Goal: Share content: Share content

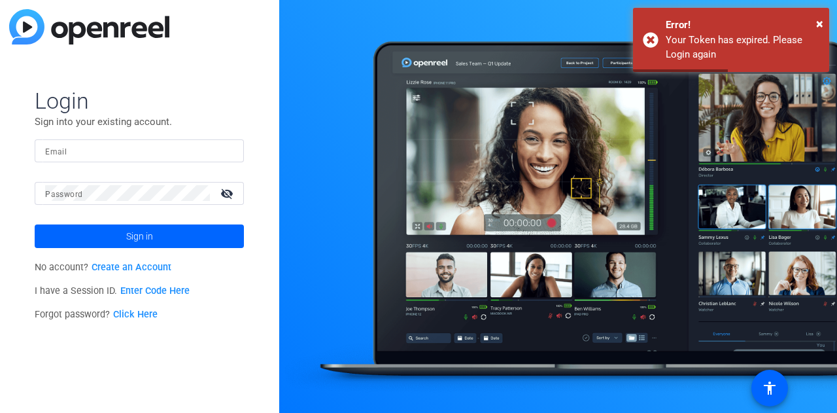
type input "[EMAIL_ADDRESS][DOMAIN_NAME]"
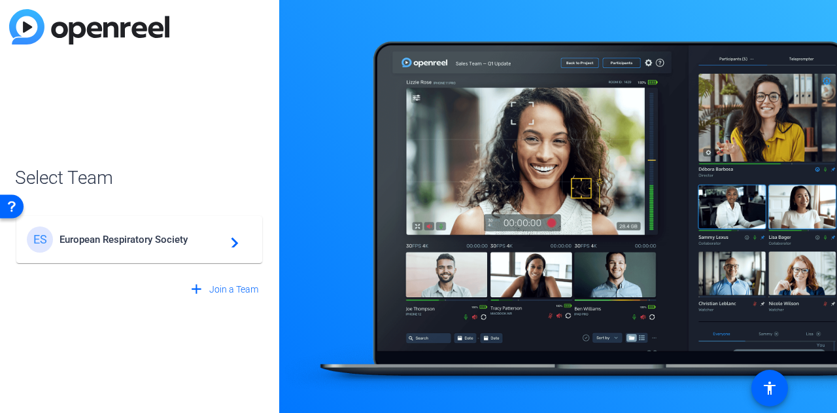
click at [118, 245] on span "European Respiratory Society" at bounding box center [141, 239] width 163 height 12
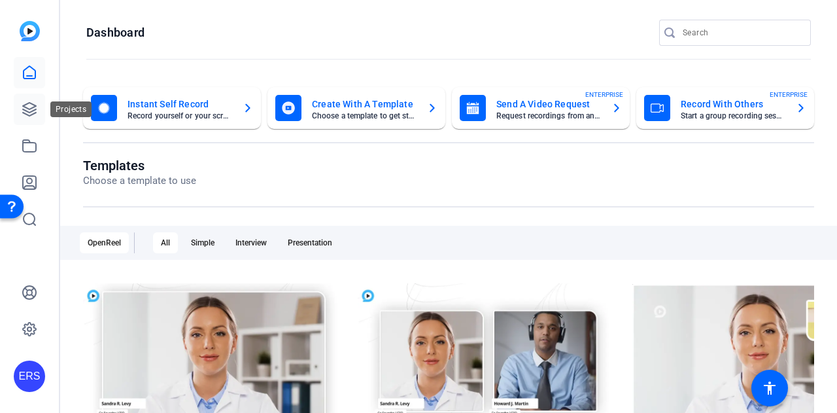
click at [41, 109] on link at bounding box center [29, 109] width 31 height 31
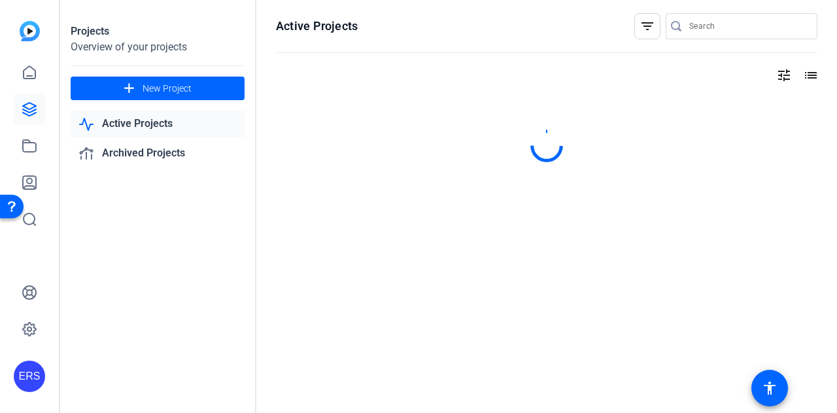
click at [39, 162] on div at bounding box center [29, 146] width 31 height 178
click at [35, 143] on icon at bounding box center [29, 146] width 13 height 12
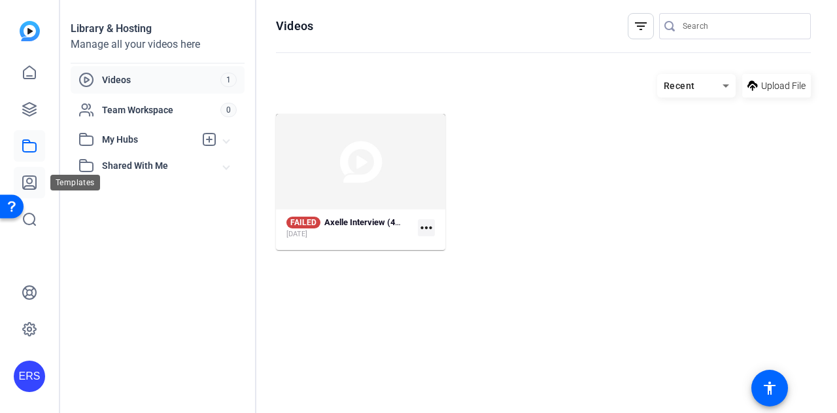
click at [33, 184] on icon at bounding box center [30, 183] width 16 height 16
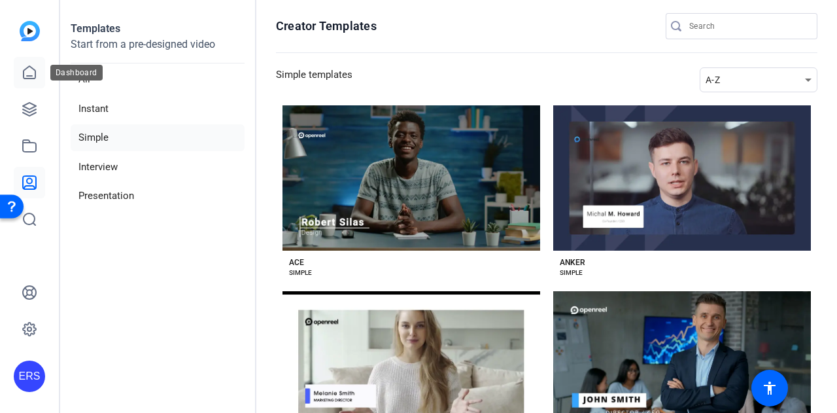
click at [24, 73] on icon at bounding box center [30, 73] width 16 height 16
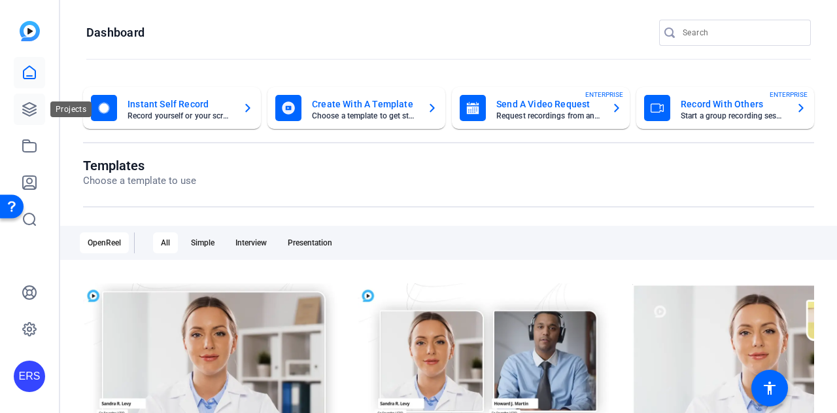
click at [22, 112] on icon at bounding box center [30, 109] width 16 height 16
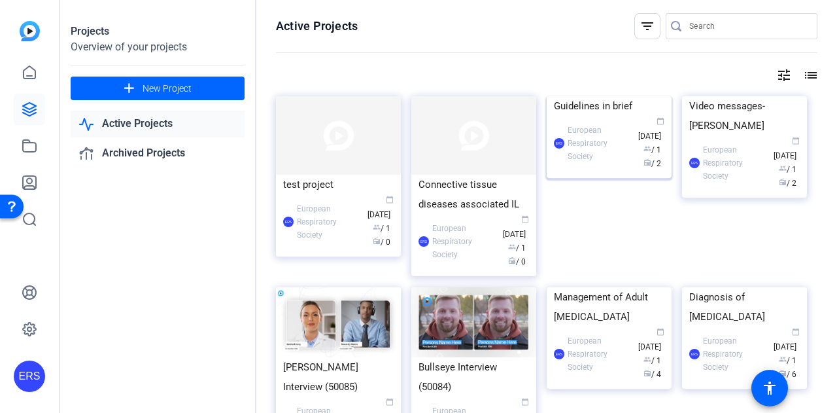
click at [604, 171] on div "ERS European Respiratory Society calendar_today [DATE] group / 1 radio / 2" at bounding box center [609, 143] width 111 height 55
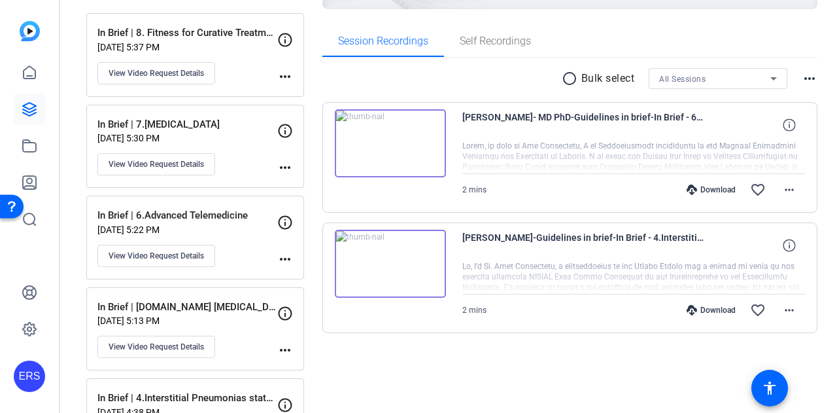
scroll to position [196, 0]
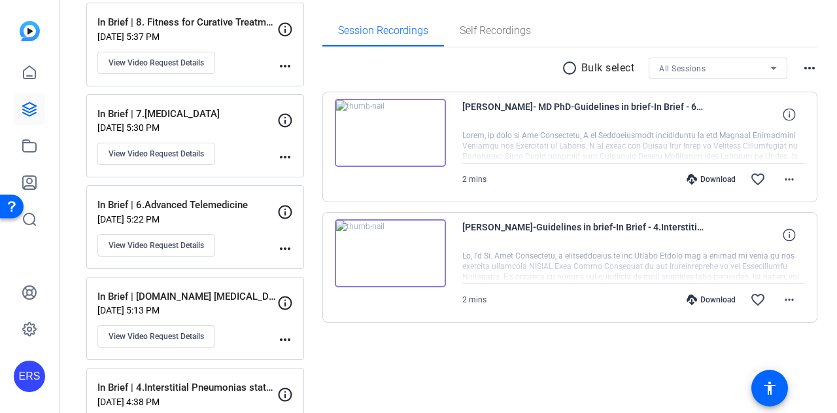
click at [379, 131] on img at bounding box center [390, 133] width 111 height 68
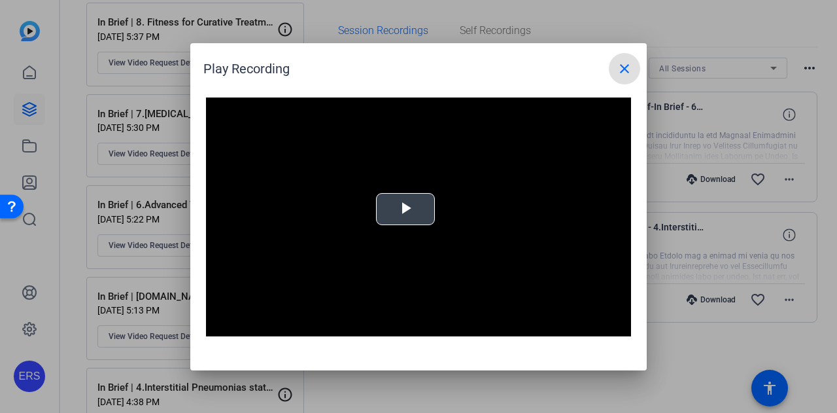
click at [405, 209] on span "Video Player" at bounding box center [405, 209] width 0 height 0
drag, startPoint x: 301, startPoint y: 355, endPoint x: 267, endPoint y: 355, distance: 34.7
click at [301, 355] on div "Play Recording close Video Player is loading. Play Video Pause Mute Current Tim…" at bounding box center [418, 206] width 456 height 327
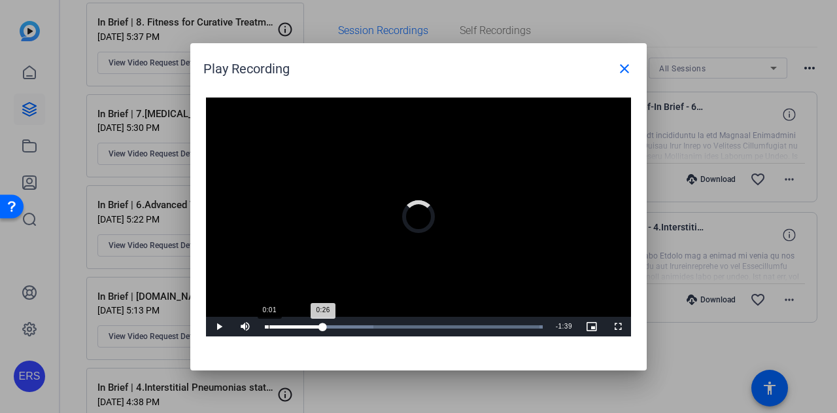
drag, startPoint x: 323, startPoint y: 325, endPoint x: 260, endPoint y: 328, distance: 62.8
click at [265, 328] on div "0:26" at bounding box center [294, 326] width 58 height 3
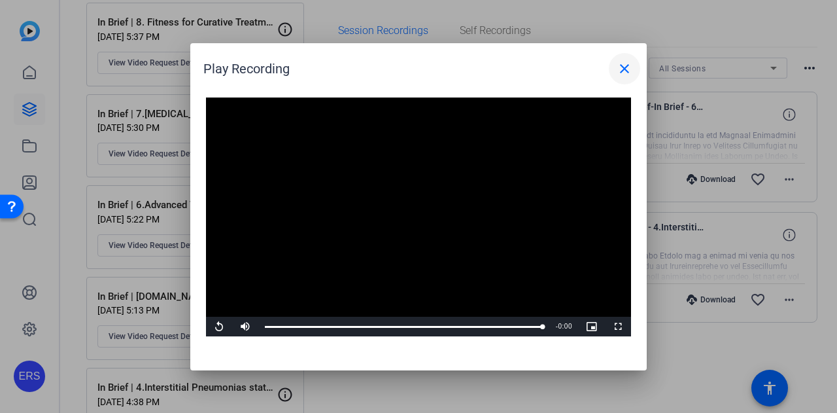
click at [631, 73] on mat-icon "close" at bounding box center [625, 69] width 16 height 16
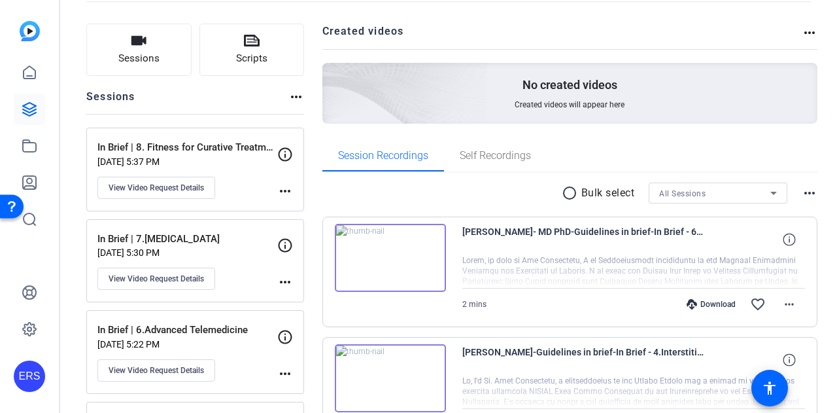
scroll to position [131, 0]
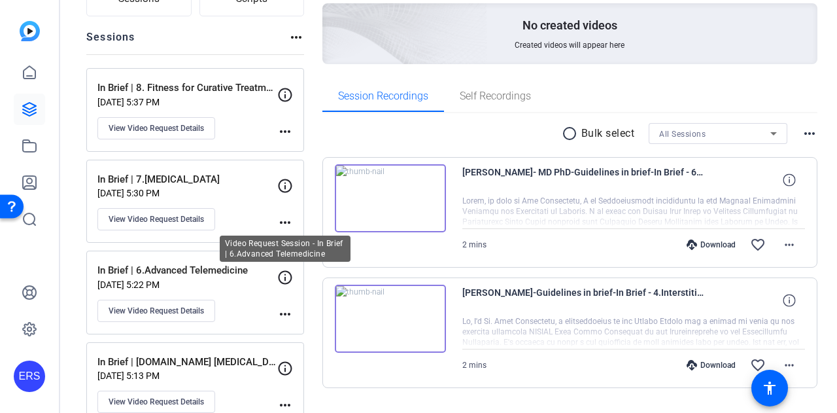
click at [289, 270] on icon at bounding box center [286, 277] width 14 height 14
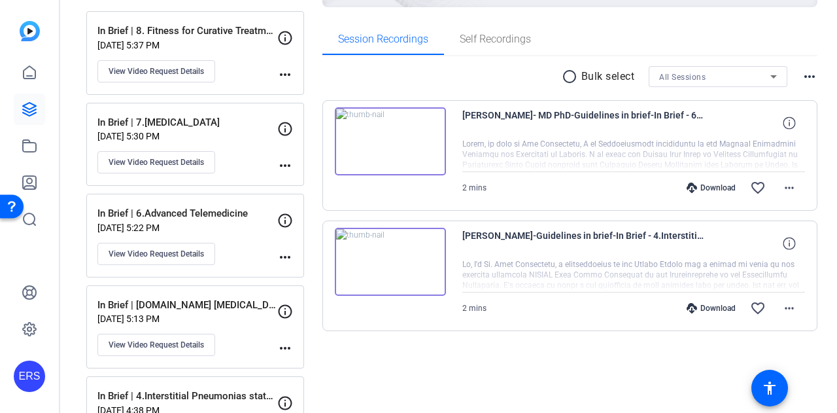
scroll to position [262, 0]
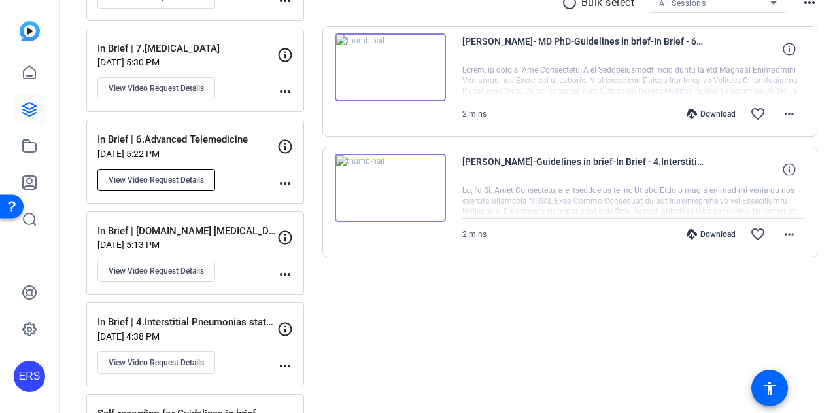
click at [162, 175] on span "View Video Request Details" at bounding box center [156, 180] width 95 height 10
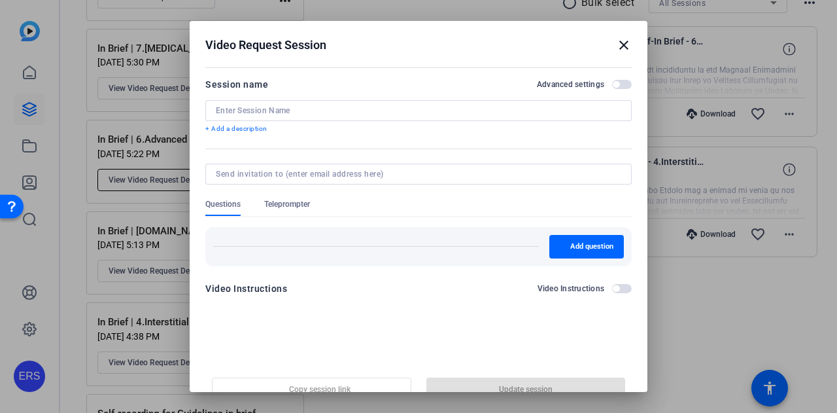
type input "In Brief | 6.Advanced Telemedicine"
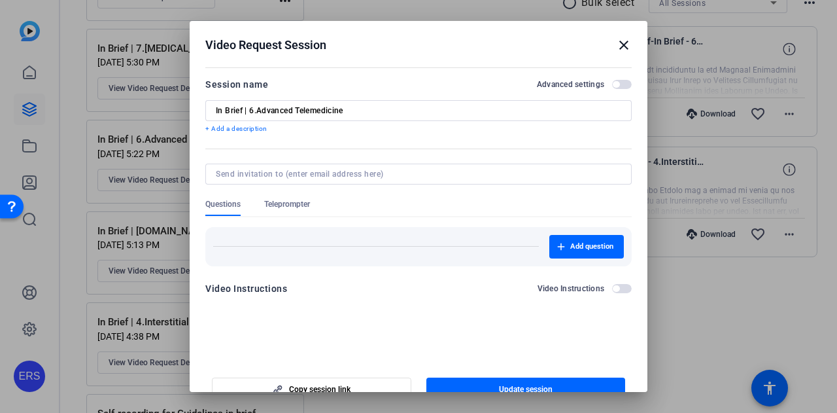
click at [618, 44] on mat-icon "close" at bounding box center [624, 45] width 16 height 16
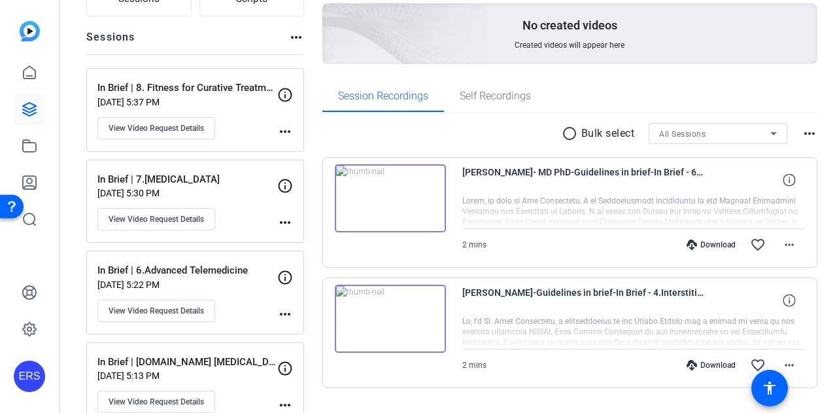
scroll to position [196, 0]
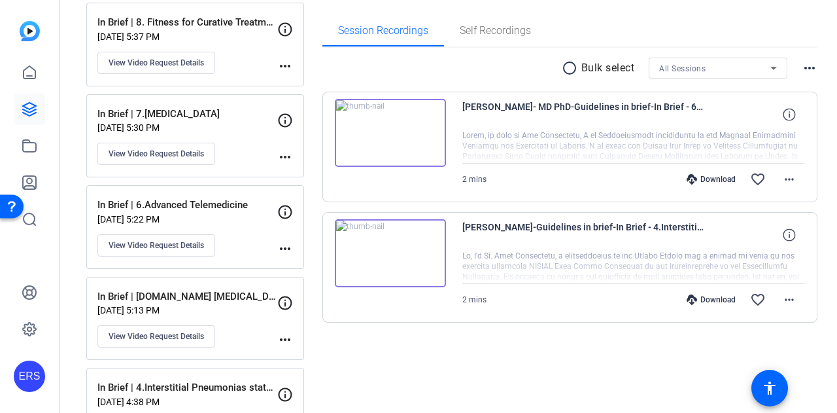
click at [281, 241] on mat-icon "more_horiz" at bounding box center [285, 249] width 16 height 16
click at [700, 107] on div at bounding box center [418, 206] width 837 height 413
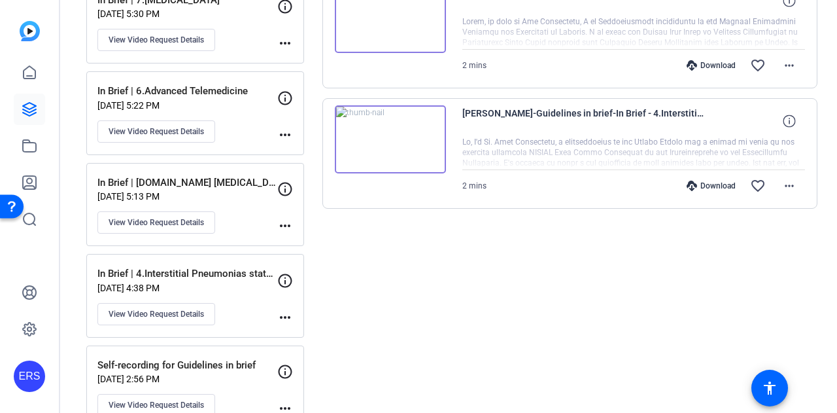
scroll to position [327, 0]
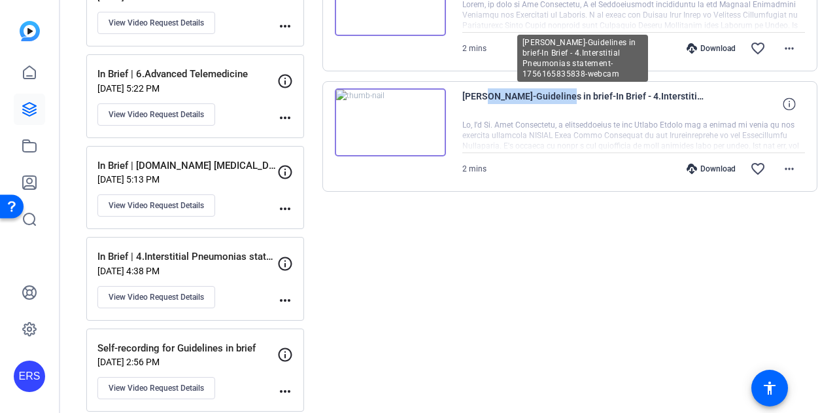
drag, startPoint x: 558, startPoint y: 94, endPoint x: 475, endPoint y: 94, distance: 82.4
click at [475, 94] on span "[PERSON_NAME]-Guidelines in brief-In Brief - 4.Interstitial Pneumonias statemen…" at bounding box center [583, 103] width 242 height 31
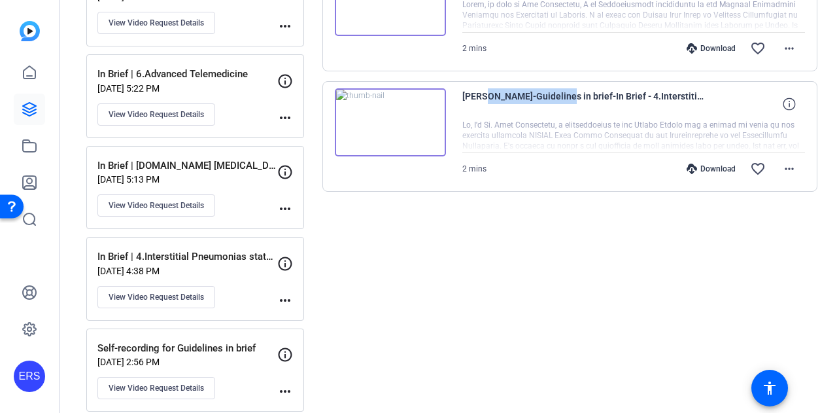
copy span "[PERSON_NAME]"
click at [572, 96] on span "[PERSON_NAME]-Guidelines in brief-In Brief - 4.Interstitial Pneumonias statemen…" at bounding box center [583, 103] width 242 height 31
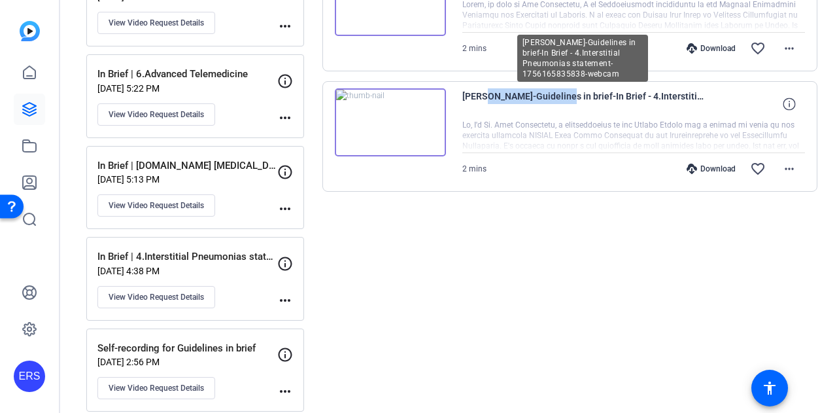
drag, startPoint x: 558, startPoint y: 93, endPoint x: 476, endPoint y: 91, distance: 81.8
click at [476, 91] on span "[PERSON_NAME]-Guidelines in brief-In Brief - 4.Interstitial Pneumonias statemen…" at bounding box center [583, 103] width 242 height 31
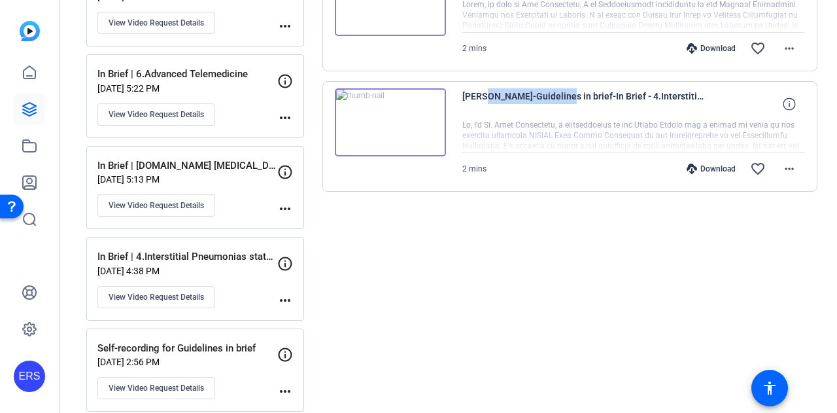
copy span "[PERSON_NAME]"
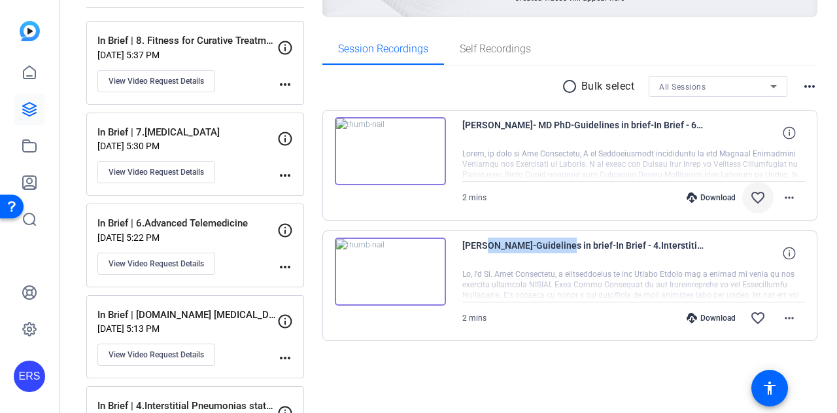
scroll to position [131, 0]
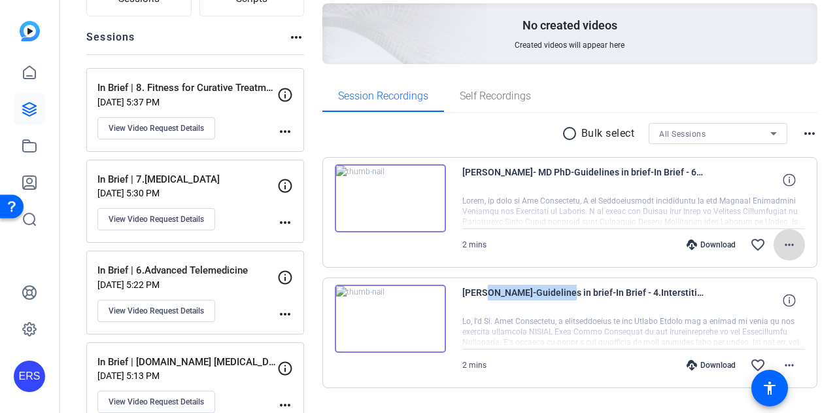
click at [786, 237] on mat-icon "more_horiz" at bounding box center [789, 245] width 16 height 16
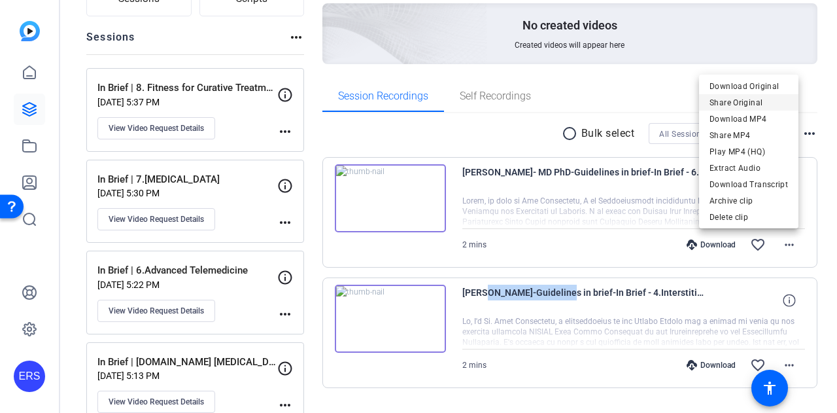
click at [759, 100] on span "Share Original" at bounding box center [748, 103] width 78 height 16
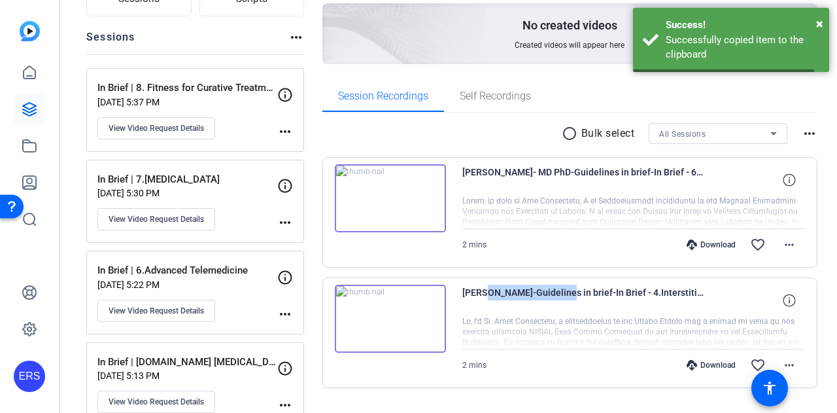
copy span "[PERSON_NAME]"
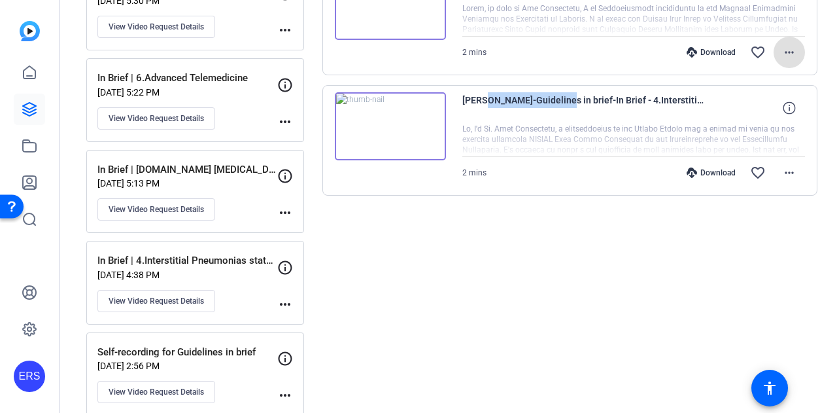
scroll to position [327, 0]
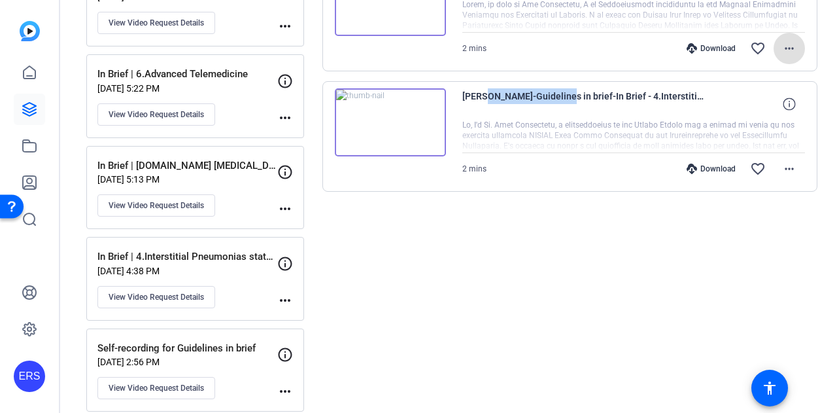
click at [286, 110] on mat-icon "more_horiz" at bounding box center [285, 118] width 16 height 16
click at [540, 245] on div at bounding box center [418, 206] width 837 height 413
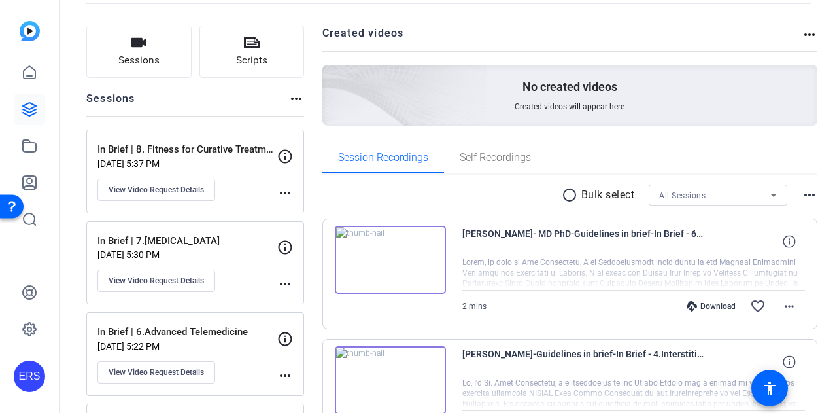
scroll to position [0, 0]
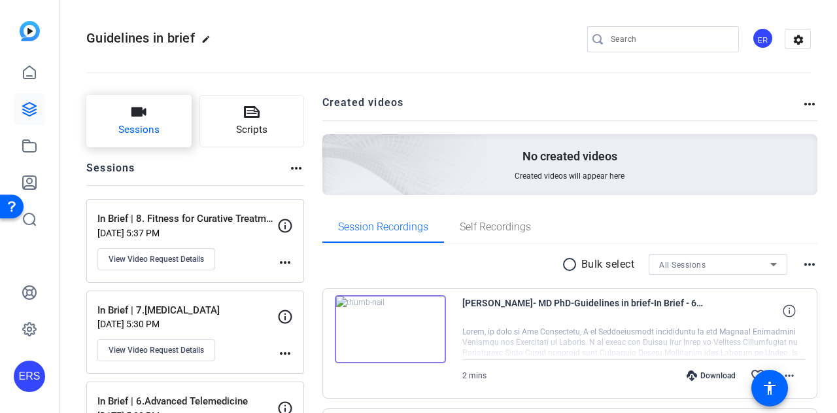
click at [146, 119] on icon "button" at bounding box center [139, 112] width 16 height 16
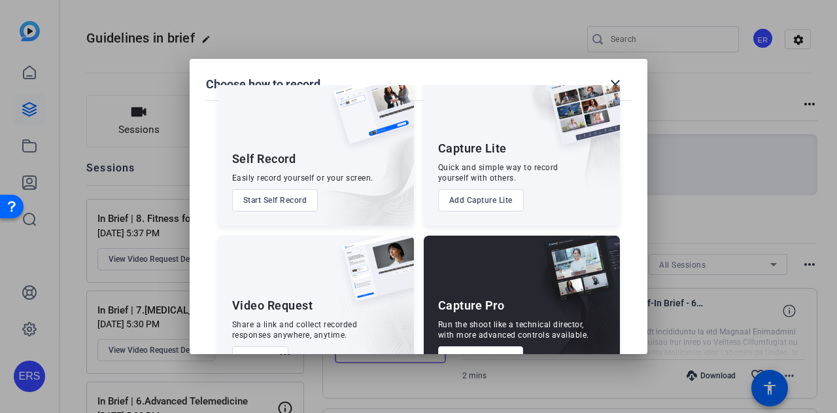
scroll to position [75, 0]
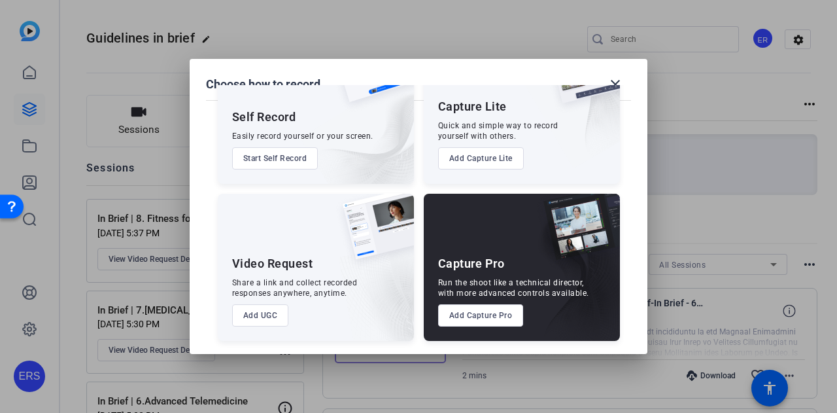
click at [704, 93] on div at bounding box center [418, 206] width 837 height 413
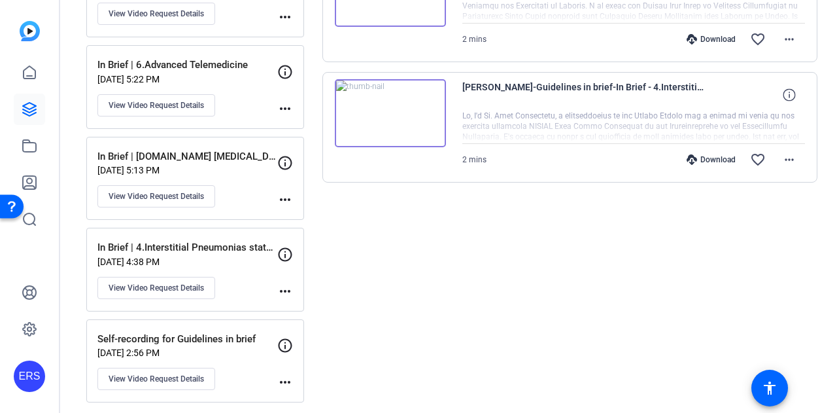
scroll to position [0, 0]
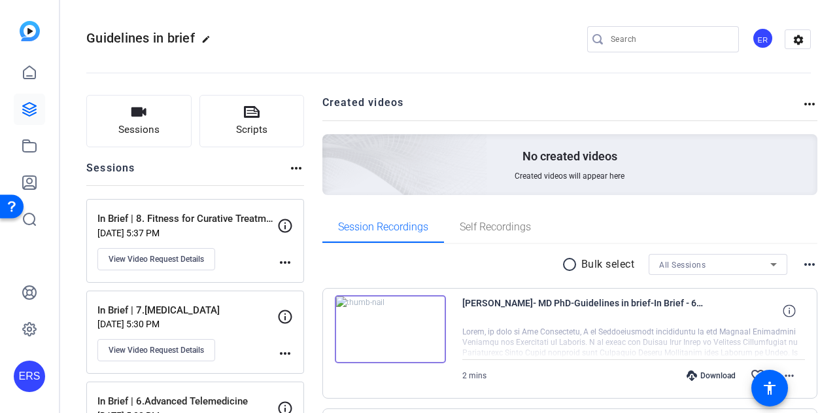
click at [646, 171] on div "No created videos Created videos will appear here" at bounding box center [570, 164] width 496 height 61
